Goal: Transaction & Acquisition: Purchase product/service

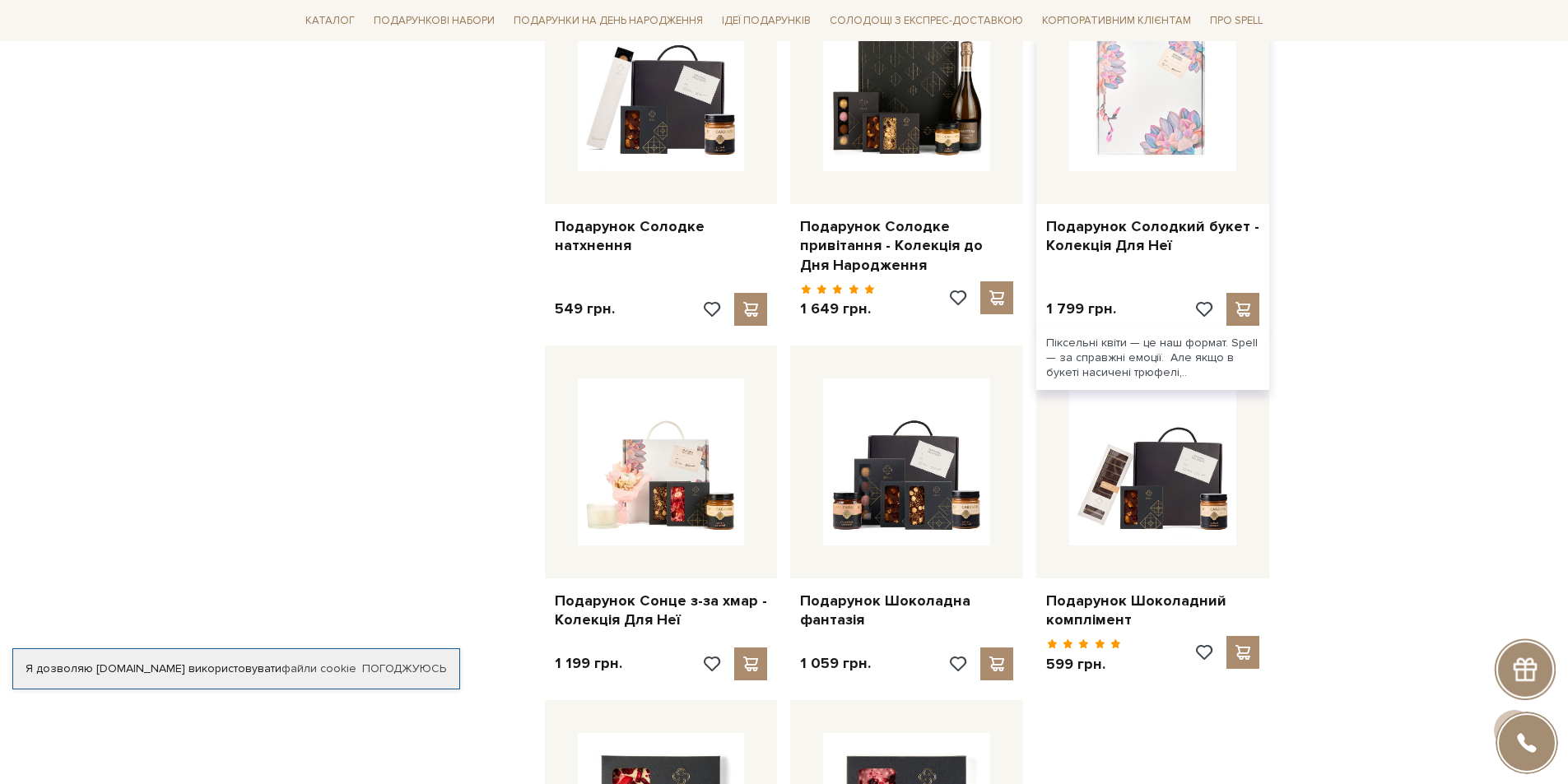
scroll to position [1562, 0]
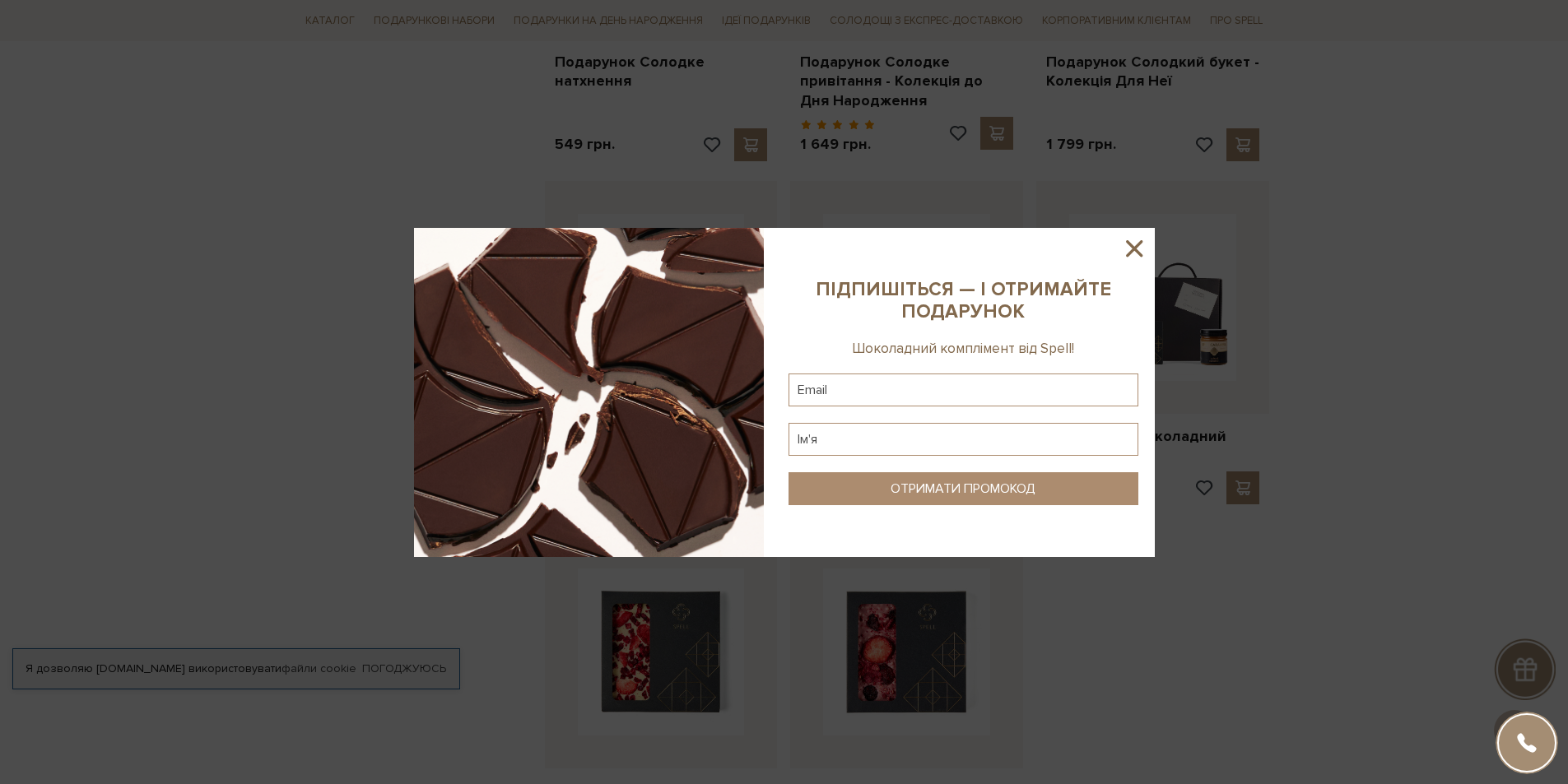
click at [1139, 247] on icon at bounding box center [1134, 249] width 28 height 28
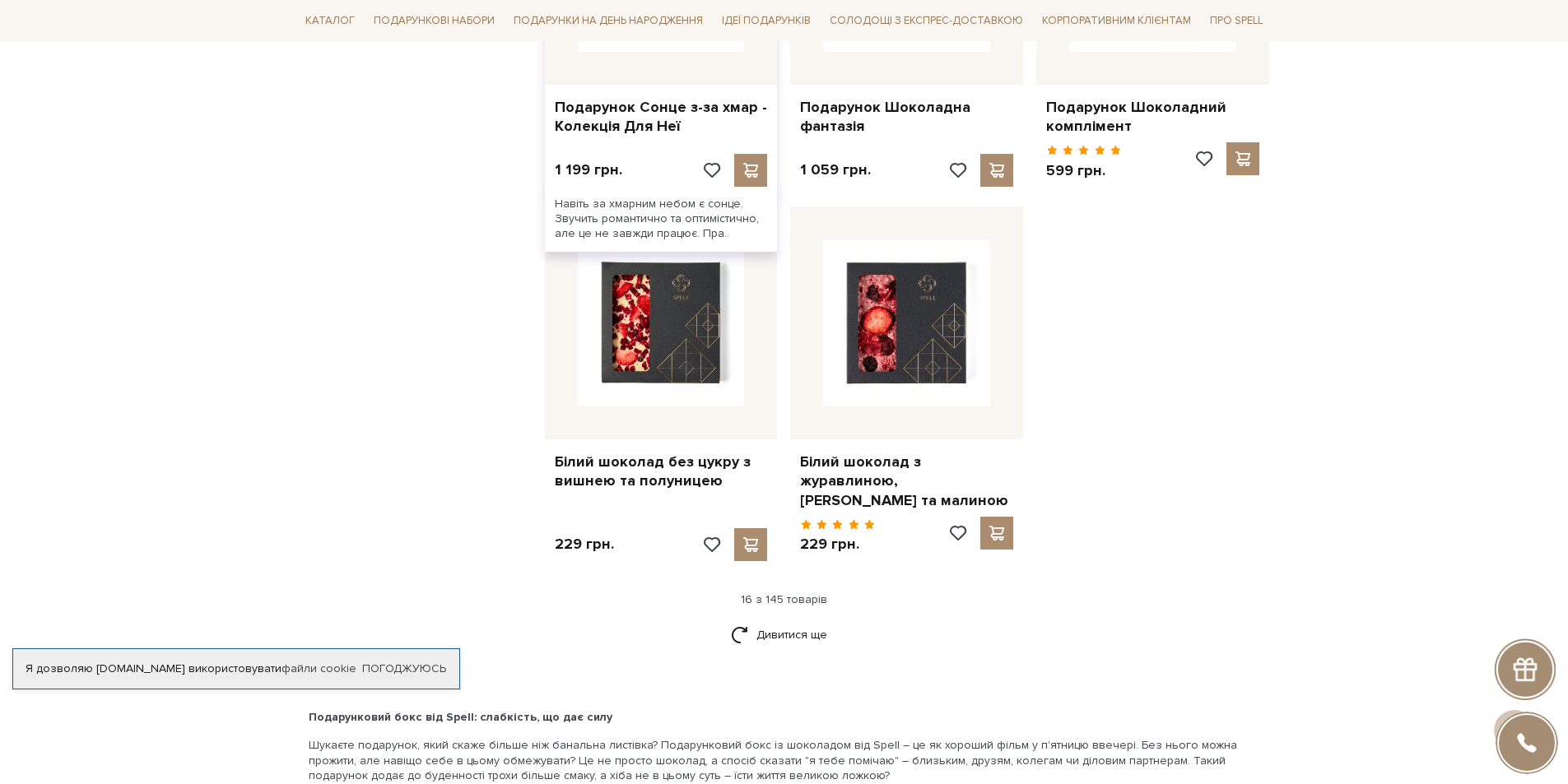
scroll to position [1974, 0]
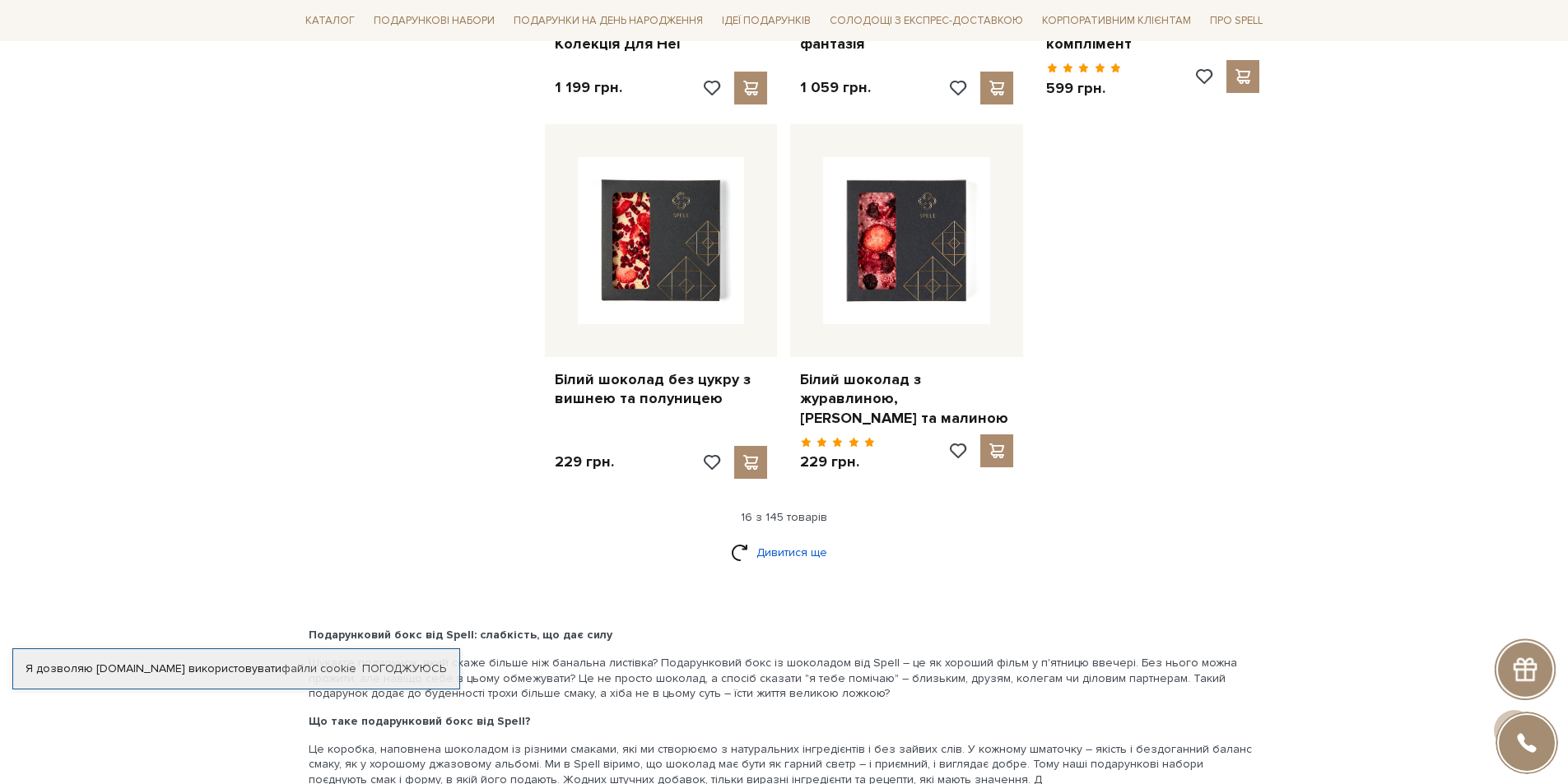
click at [796, 551] on link "Дивитися ще" at bounding box center [784, 552] width 107 height 29
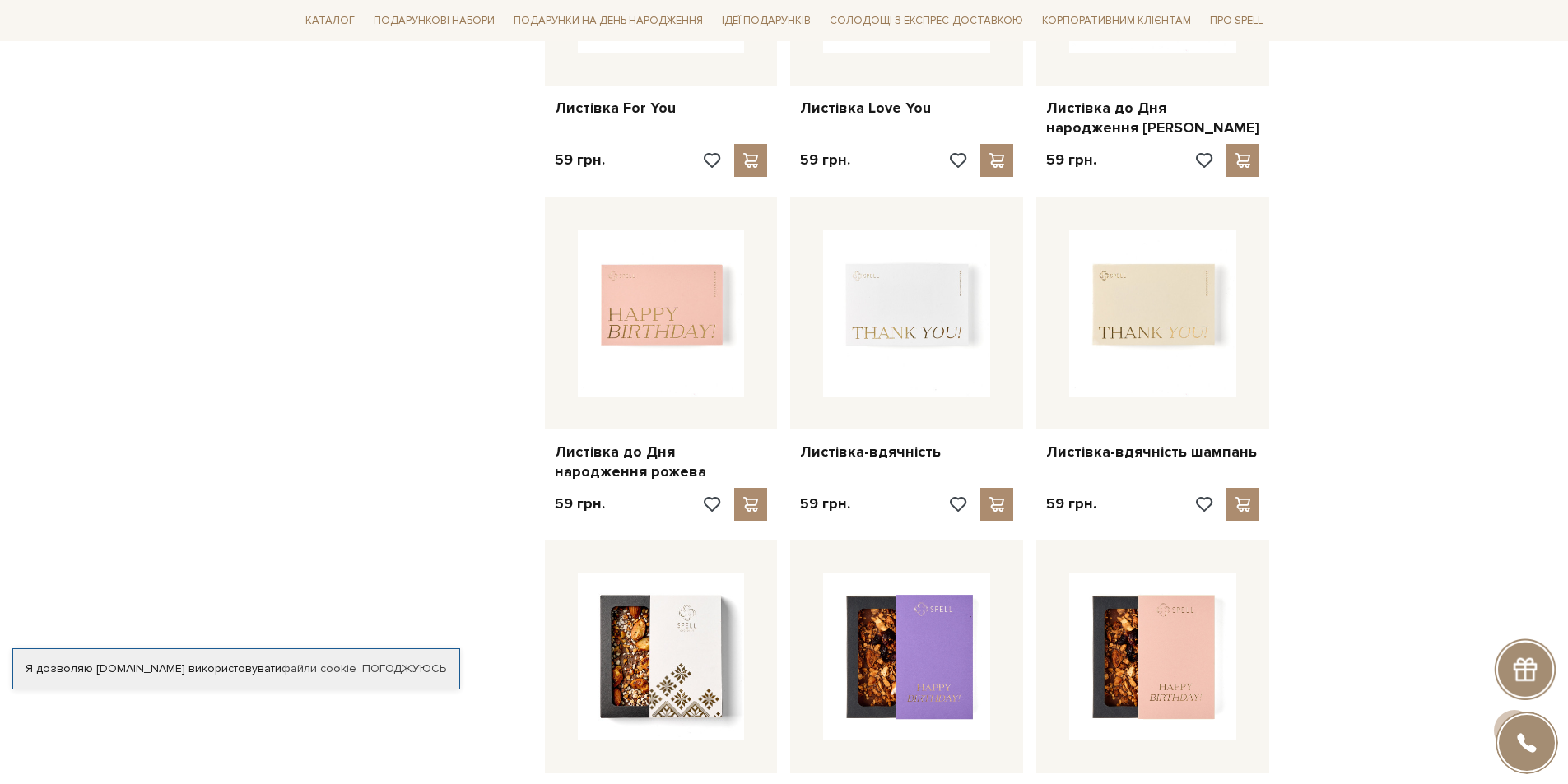
scroll to position [3701, 0]
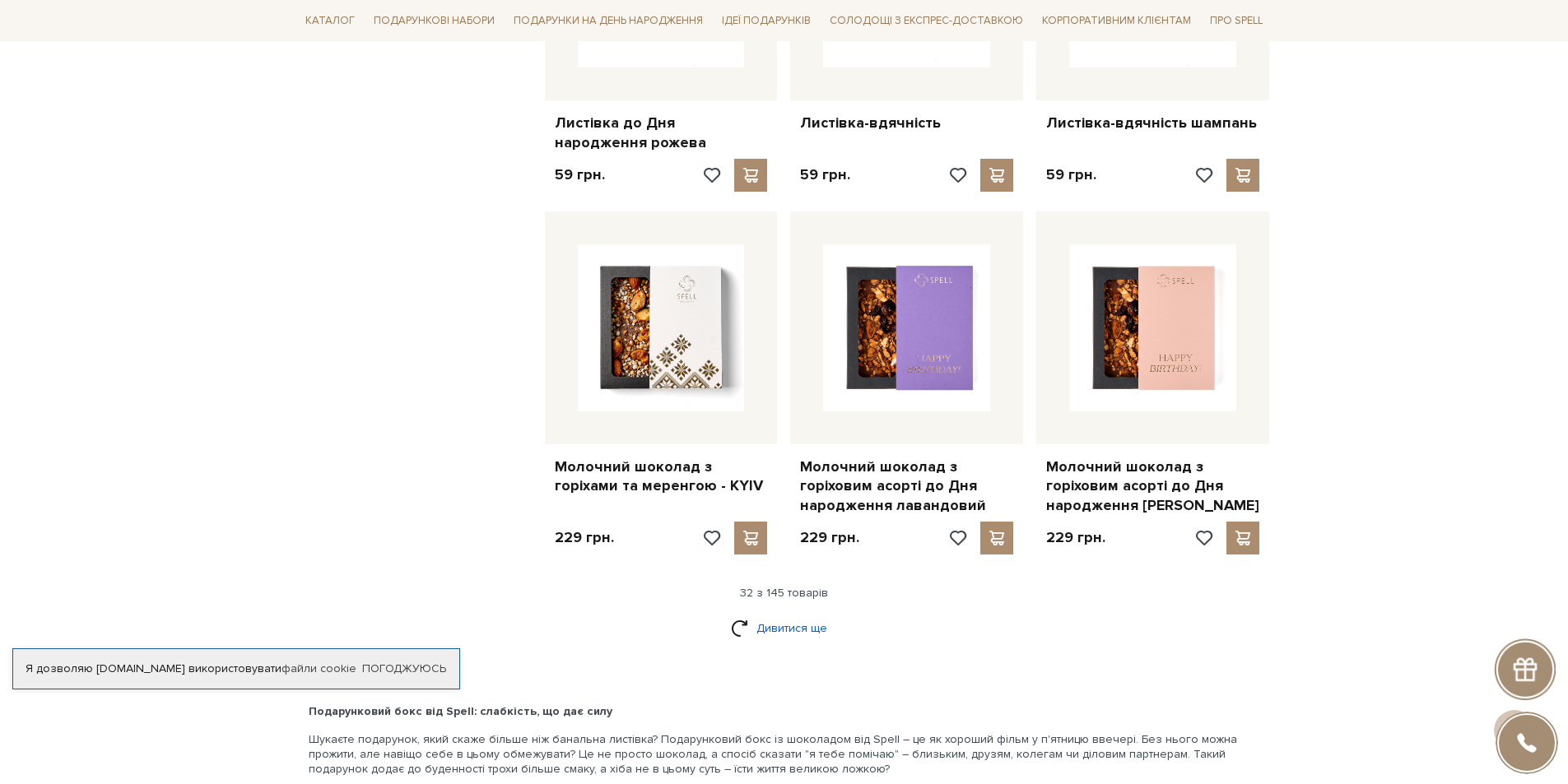
click at [806, 613] on link "Дивитися ще" at bounding box center [784, 627] width 107 height 29
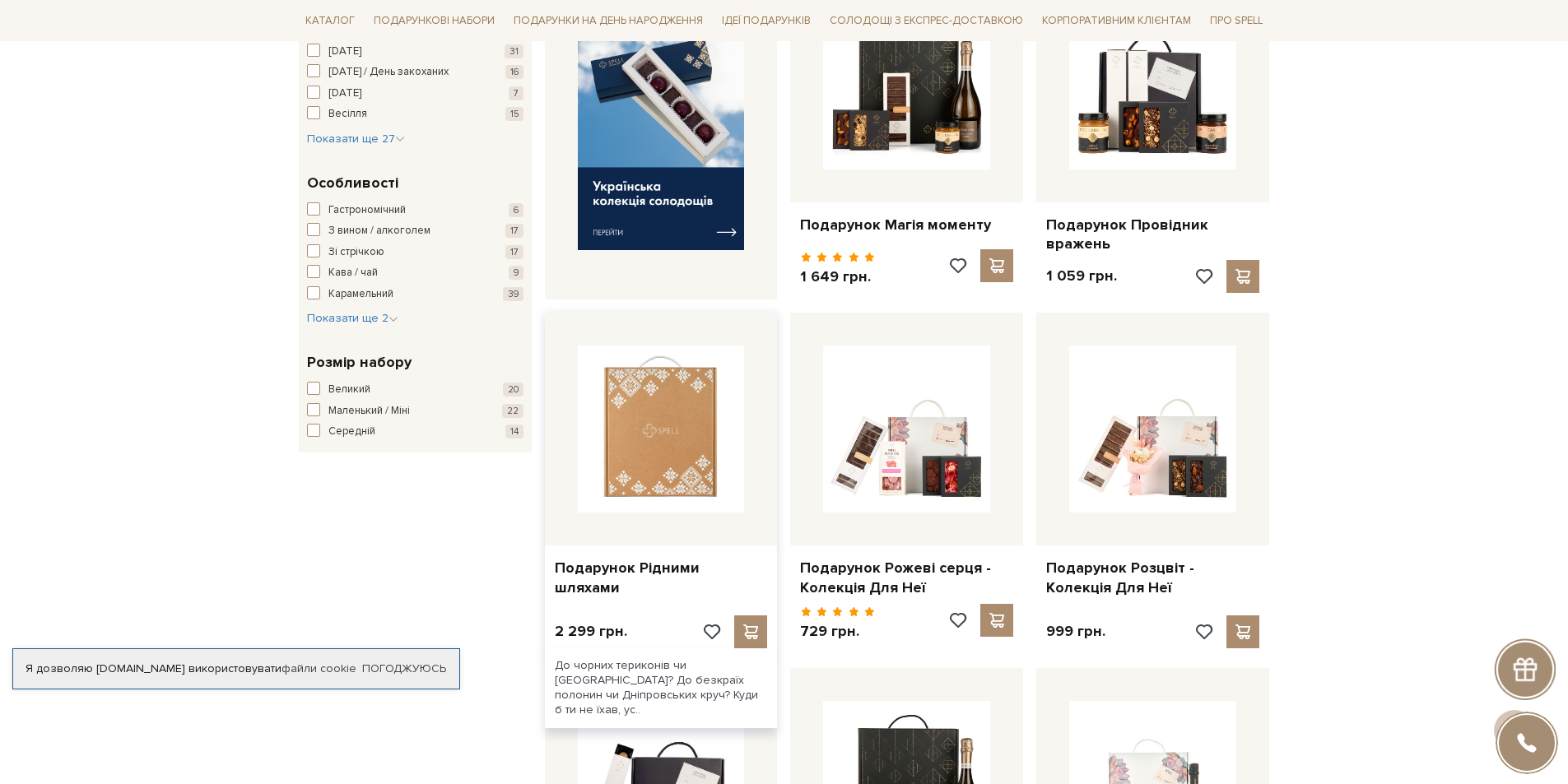
scroll to position [455, 0]
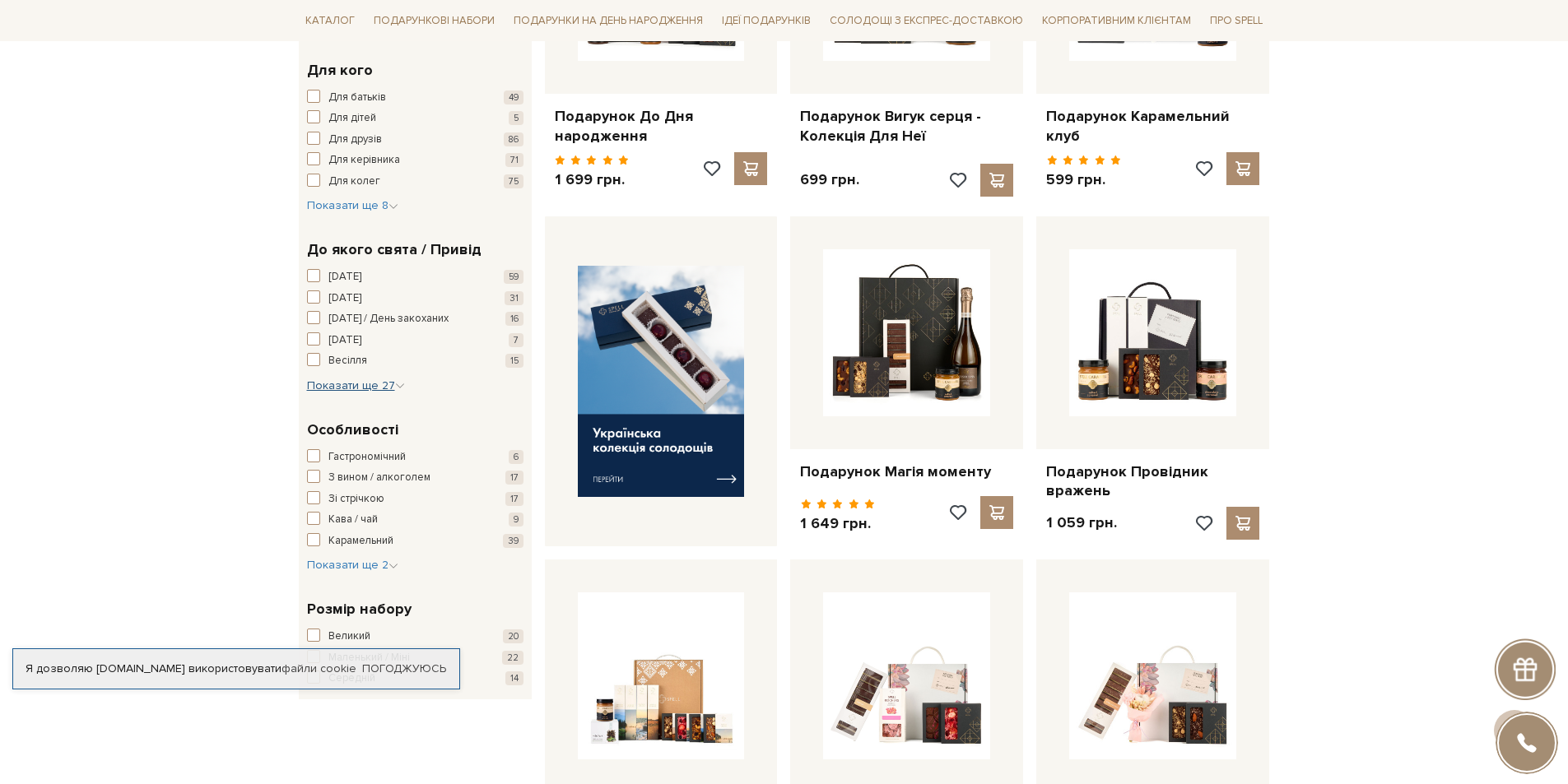
click at [378, 387] on span "Показати ще 27" at bounding box center [356, 384] width 98 height 14
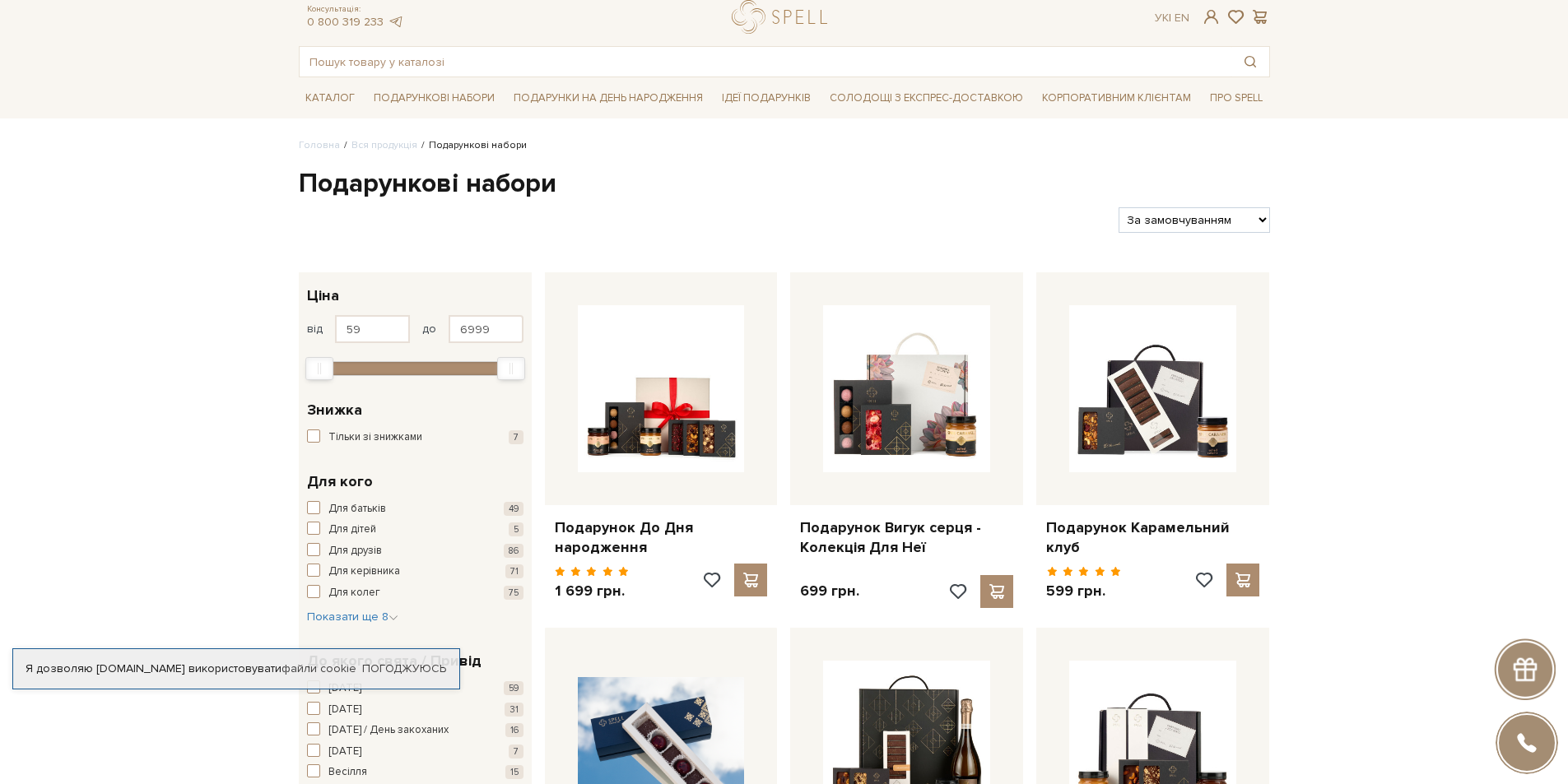
scroll to position [0, 0]
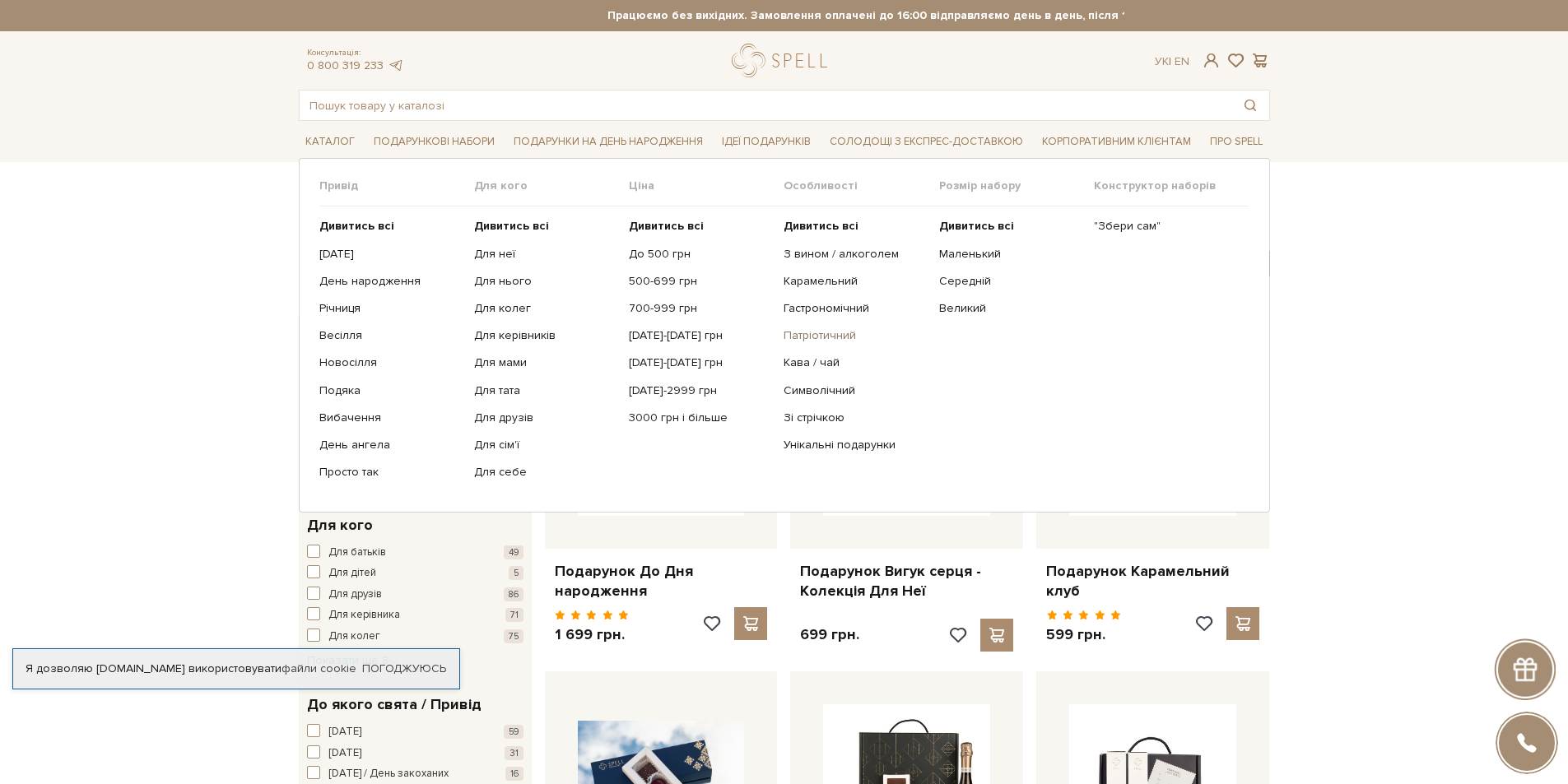
click at [840, 333] on link "Патріотичний" at bounding box center [855, 336] width 143 height 15
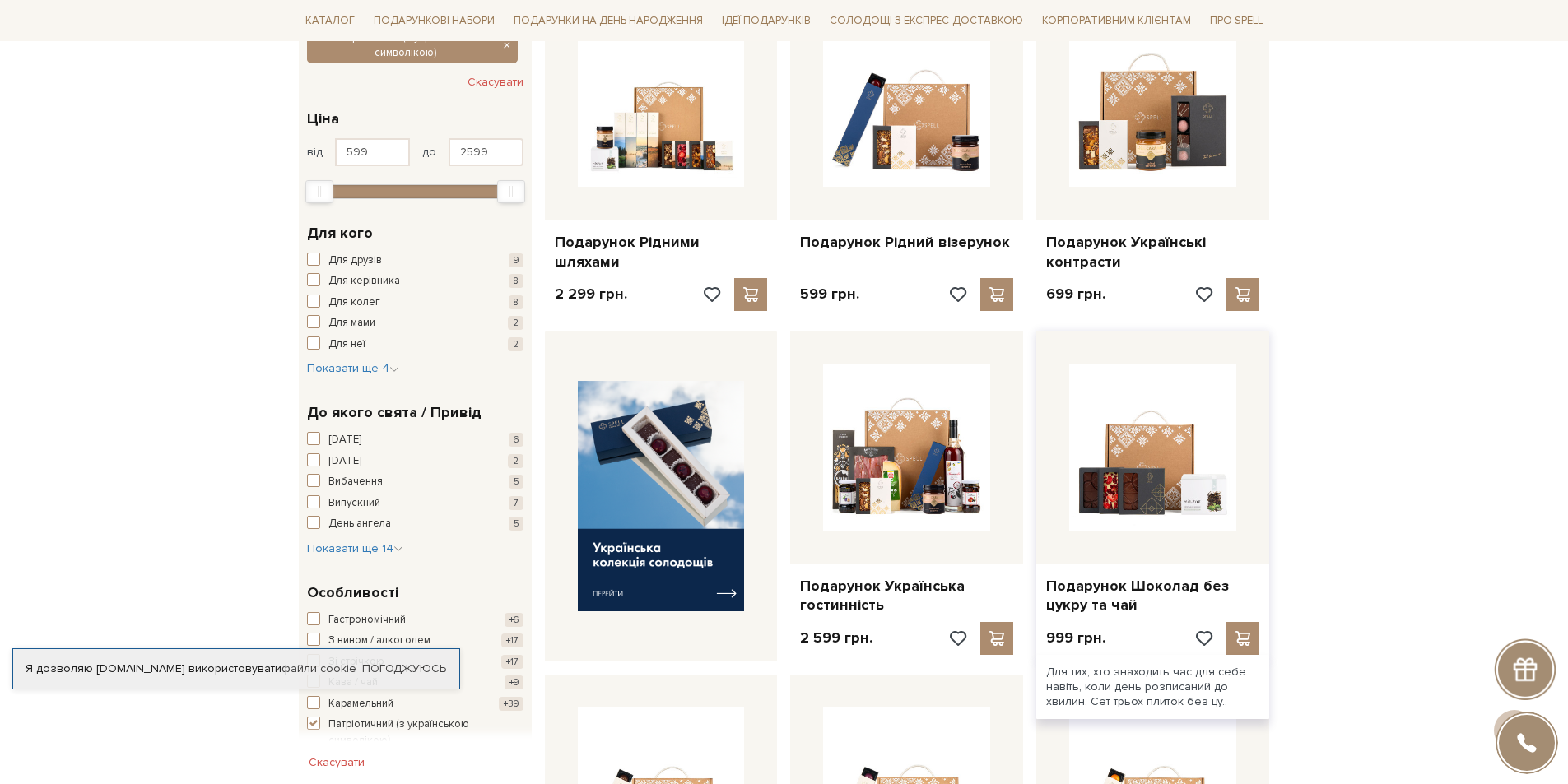
scroll to position [83, 0]
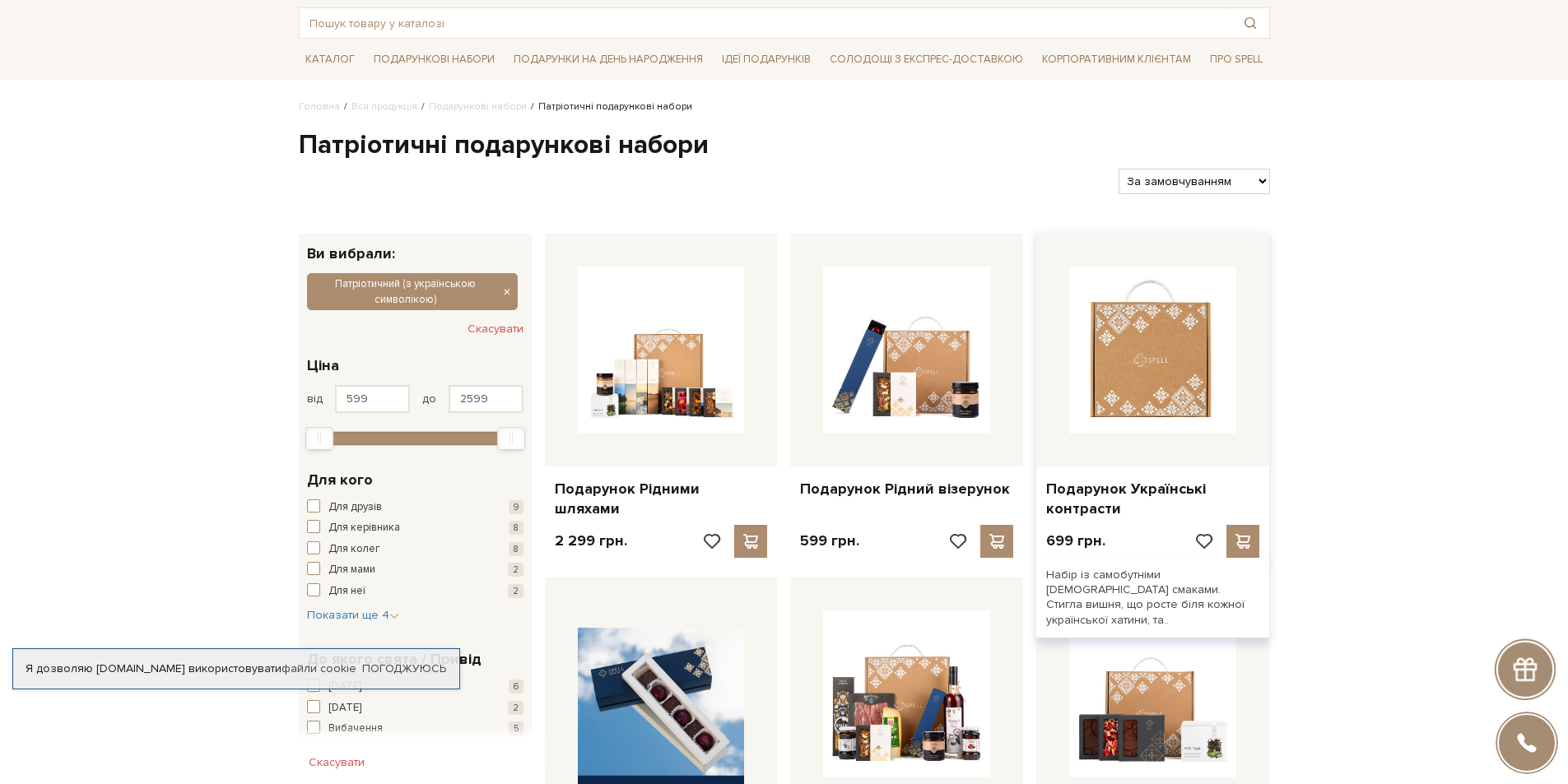
click at [1175, 375] on img at bounding box center [1152, 350] width 167 height 167
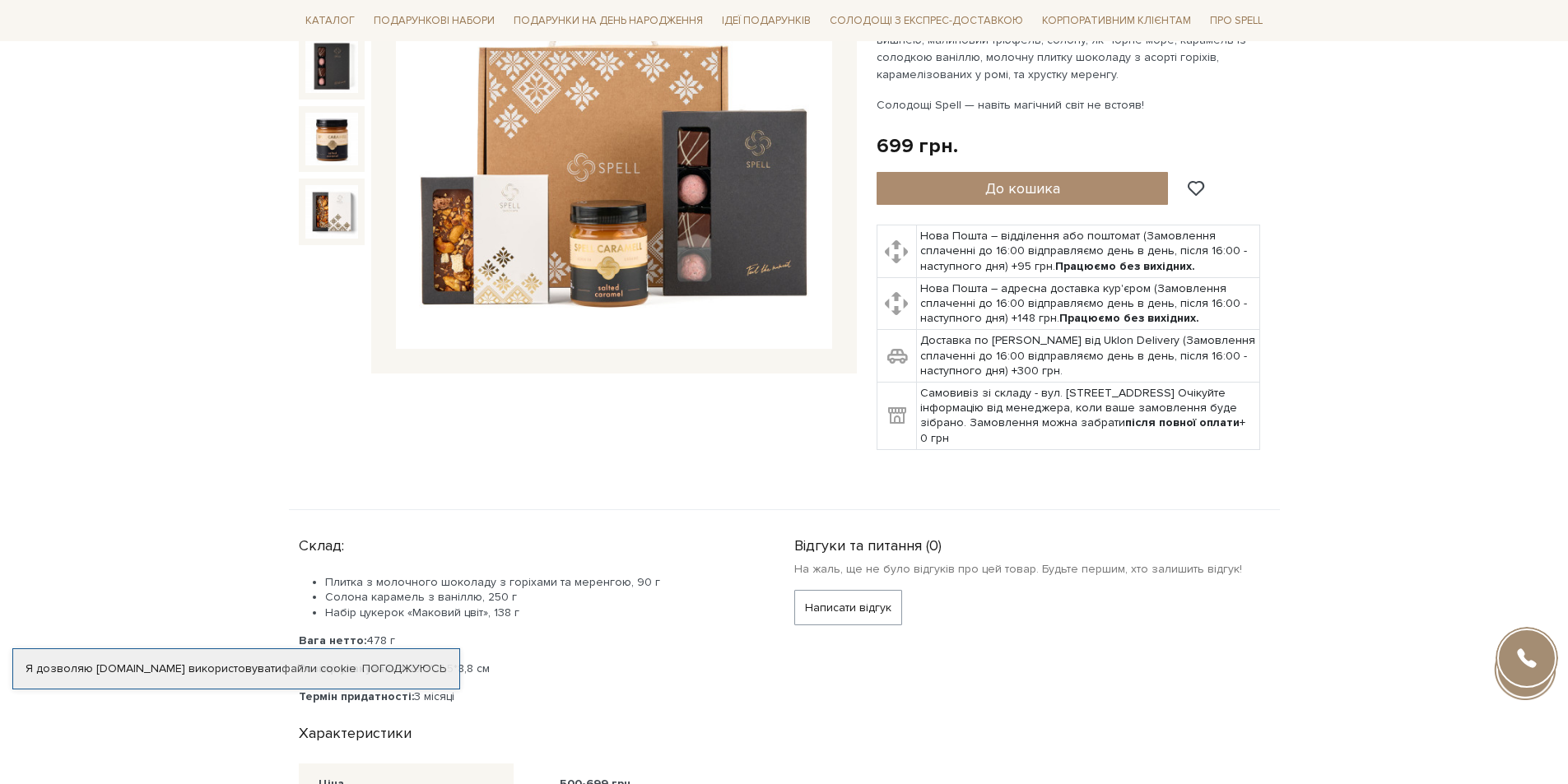
scroll to position [83, 0]
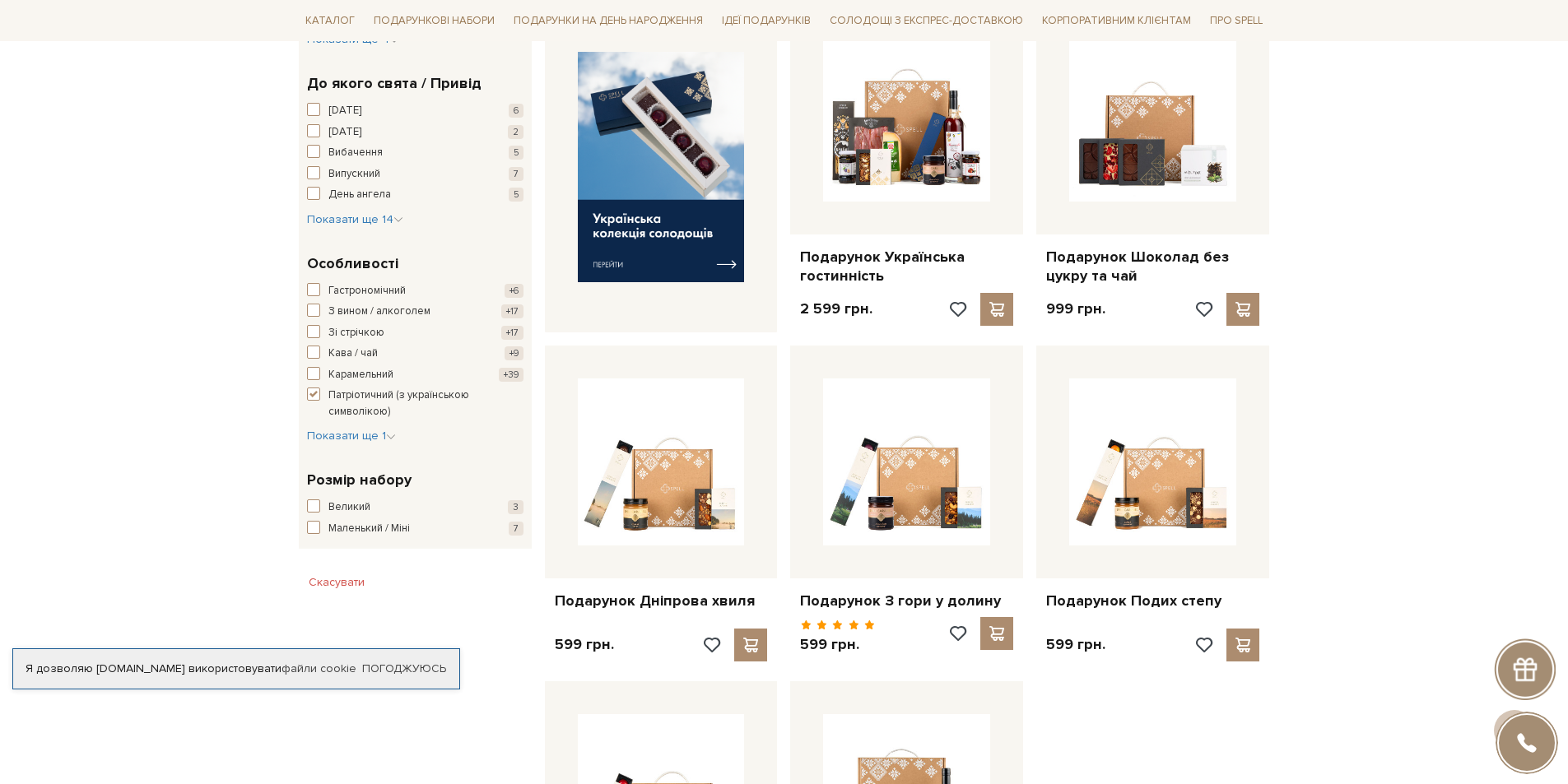
scroll to position [412, 0]
